Goal: Information Seeking & Learning: Find specific page/section

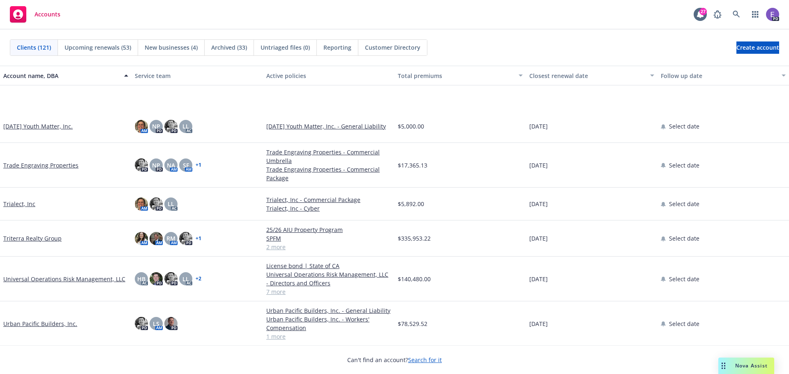
scroll to position [3715, 0]
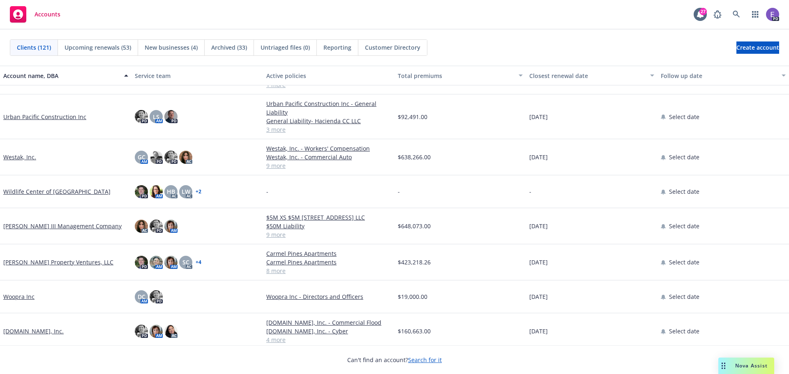
click at [32, 260] on link "[PERSON_NAME] Property Ventures, LLC" at bounding box center [58, 262] width 110 height 9
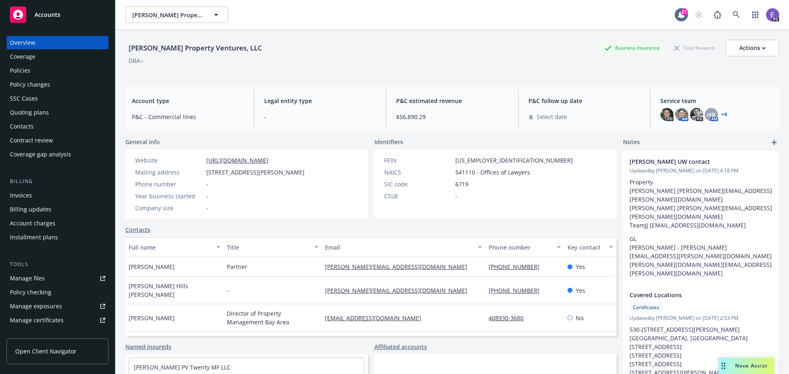
click at [25, 85] on div "Policy changes" at bounding box center [30, 84] width 40 height 13
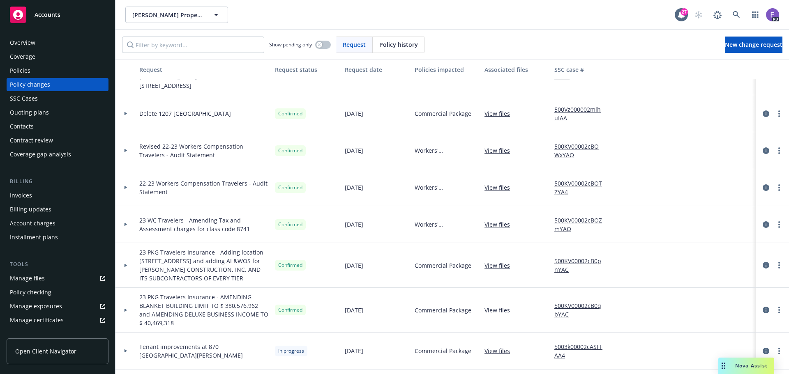
scroll to position [1068, 0]
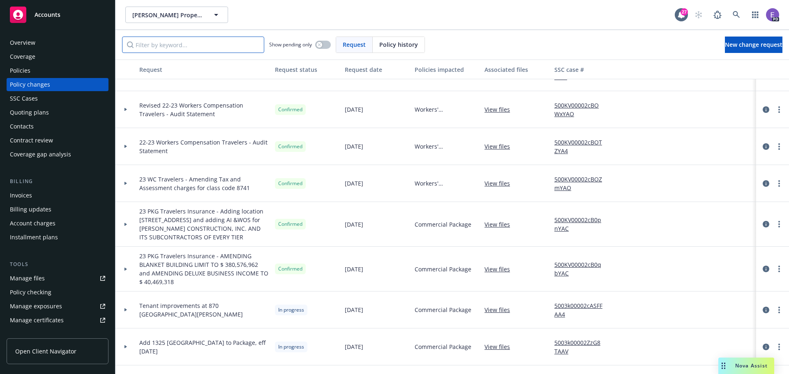
click at [147, 42] on input "Filter by keyword..." at bounding box center [193, 45] width 142 height 16
type input "[PERSON_NAME]"
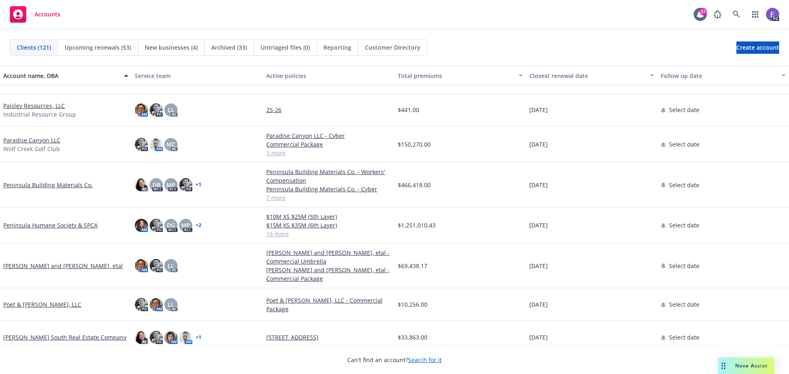
scroll to position [2628, 0]
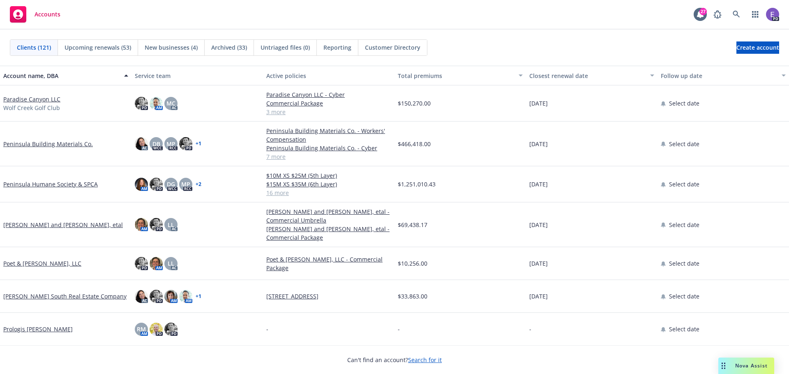
click at [199, 295] on link "+ 1" at bounding box center [198, 296] width 6 height 5
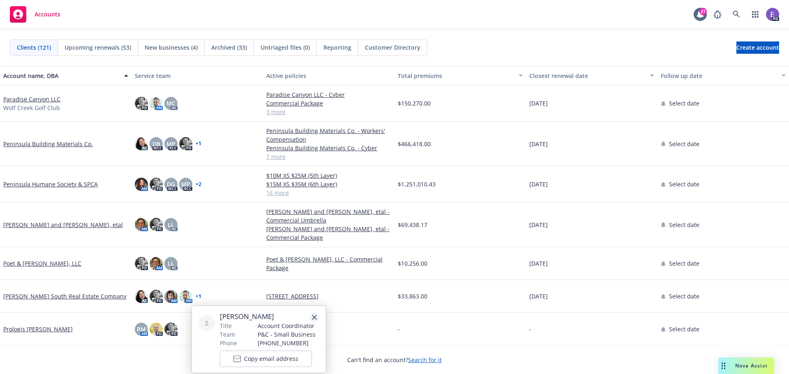
click at [314, 317] on icon "close" at bounding box center [314, 317] width 5 height 5
